Goal: Register for event/course

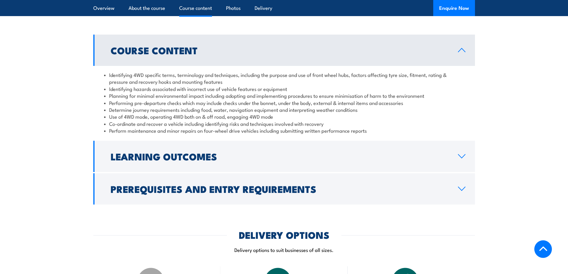
scroll to position [513, 0]
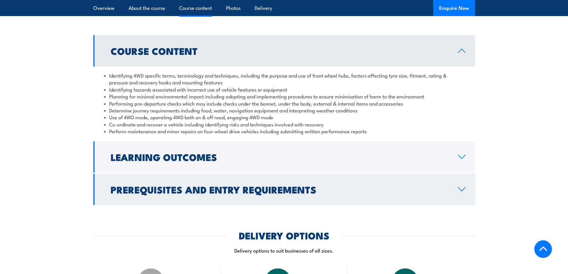
click at [462, 189] on icon at bounding box center [462, 189] width 8 height 5
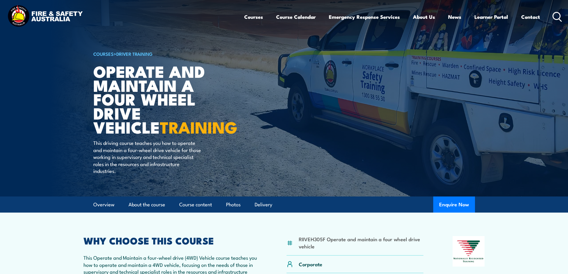
scroll to position [0, 0]
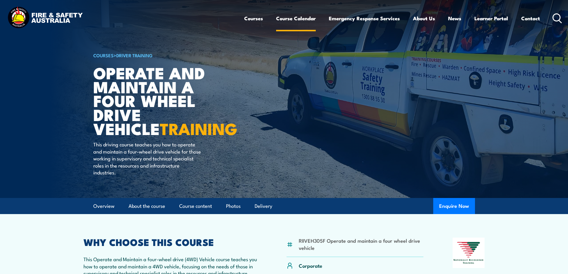
click at [296, 18] on link "Course Calendar" at bounding box center [296, 18] width 40 height 16
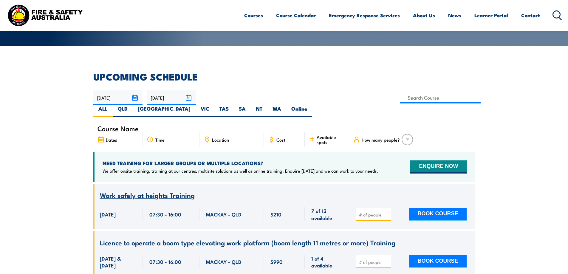
scroll to position [89, 0]
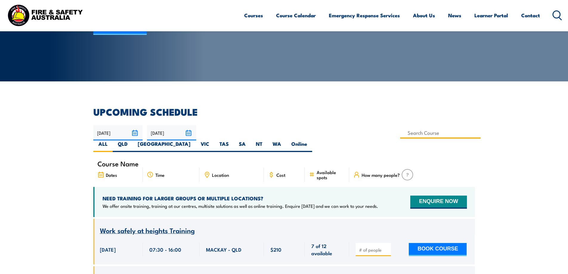
click at [400, 134] on input at bounding box center [440, 133] width 81 height 12
type input "Operate and maintain a four wheel drive vehicle Training"
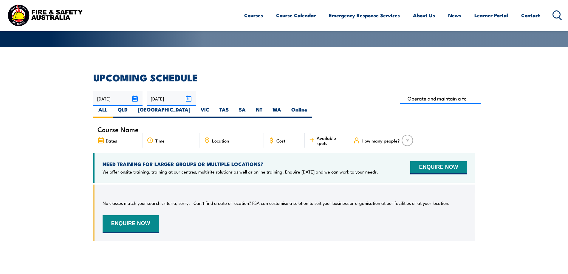
scroll to position [78, 0]
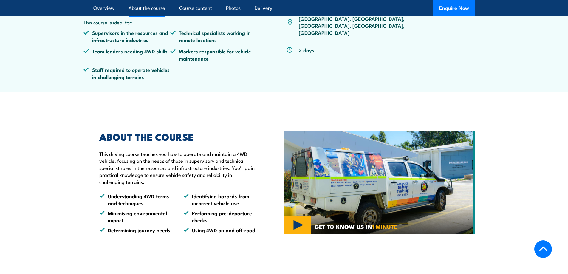
scroll to position [179, 0]
